Goal: Information Seeking & Learning: Learn about a topic

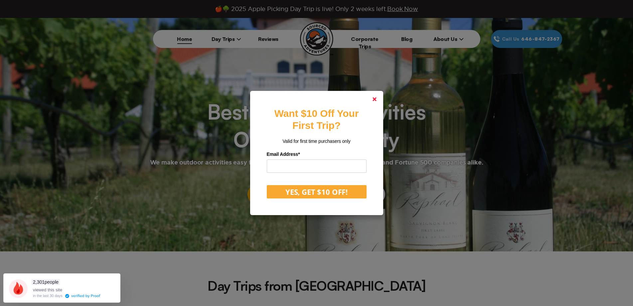
click at [382, 98] on link at bounding box center [375, 99] width 16 height 16
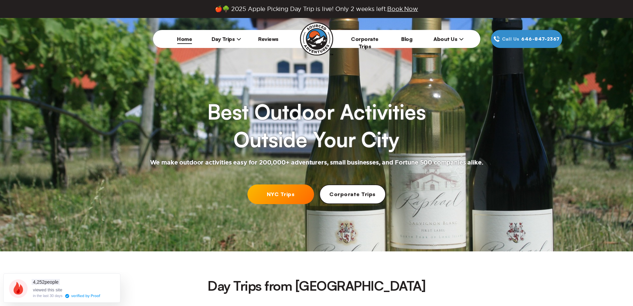
click at [224, 39] on span "Day Trips" at bounding box center [227, 39] width 30 height 7
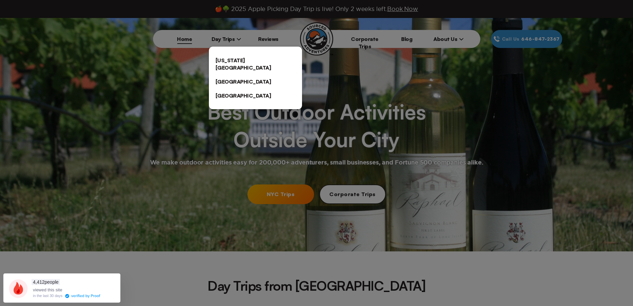
click at [230, 57] on link "[US_STATE][GEOGRAPHIC_DATA]" at bounding box center [255, 63] width 93 height 21
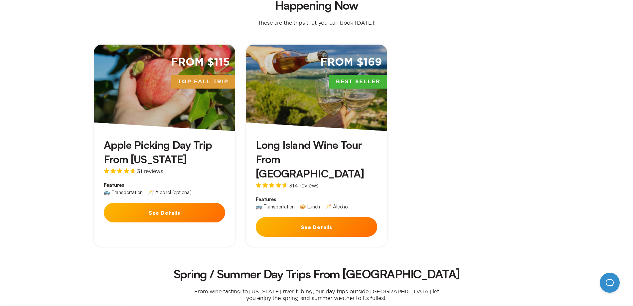
click at [327, 217] on button "See Details" at bounding box center [316, 227] width 121 height 20
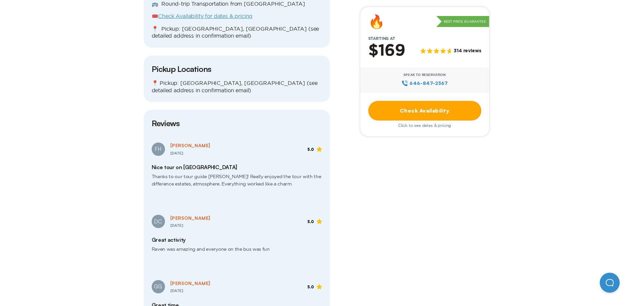
scroll to position [599, 0]
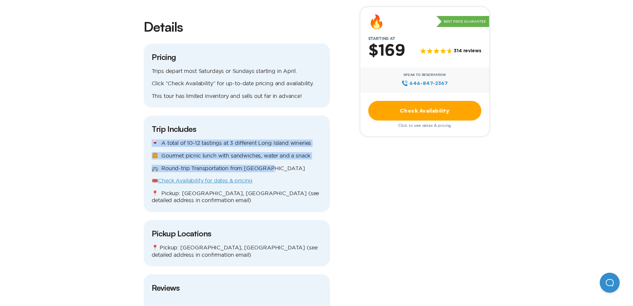
drag, startPoint x: 268, startPoint y: 146, endPoint x: 145, endPoint y: 115, distance: 127.1
click at [145, 115] on div "Trip Includes 🍷 A total of 10-12 tastings at 3 different Long Island wineries 🍔…" at bounding box center [237, 163] width 186 height 96
click at [218, 152] on p "🍔 Gourmet picnic lunch with sandwiches, water and a snack" at bounding box center [237, 155] width 170 height 7
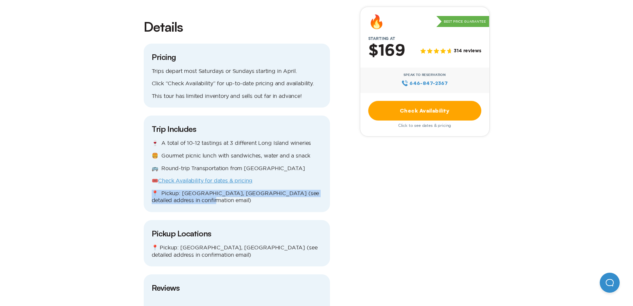
drag, startPoint x: 223, startPoint y: 172, endPoint x: 126, endPoint y: 168, distance: 96.5
click at [193, 190] on p "📍 Pickup: [GEOGRAPHIC_DATA], [GEOGRAPHIC_DATA] (see detailed address in confirm…" at bounding box center [237, 197] width 170 height 14
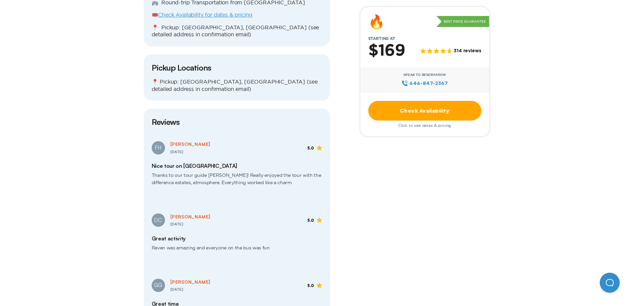
scroll to position [765, 0]
drag, startPoint x: 187, startPoint y: 145, endPoint x: 279, endPoint y: 160, distance: 92.7
click at [279, 168] on span "Thanks to our tour guide [PERSON_NAME]! Really enjoyed the tour with the differ…" at bounding box center [237, 180] width 170 height 25
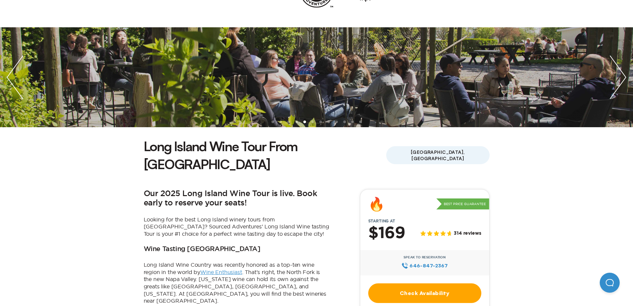
scroll to position [0, 0]
